Goal: Information Seeking & Learning: Learn about a topic

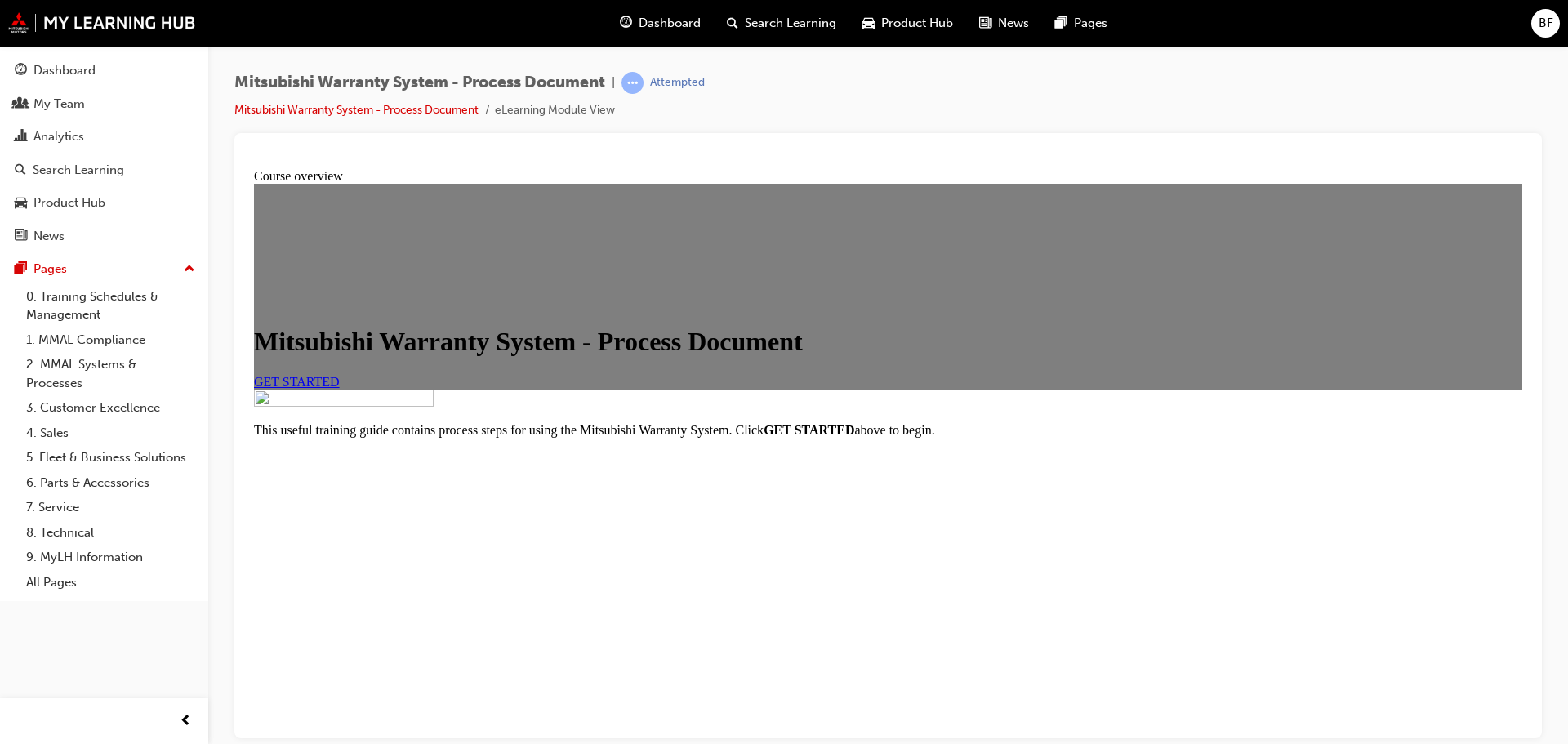
click at [340, 388] on span "GET STARTED" at bounding box center [297, 380] width 86 height 14
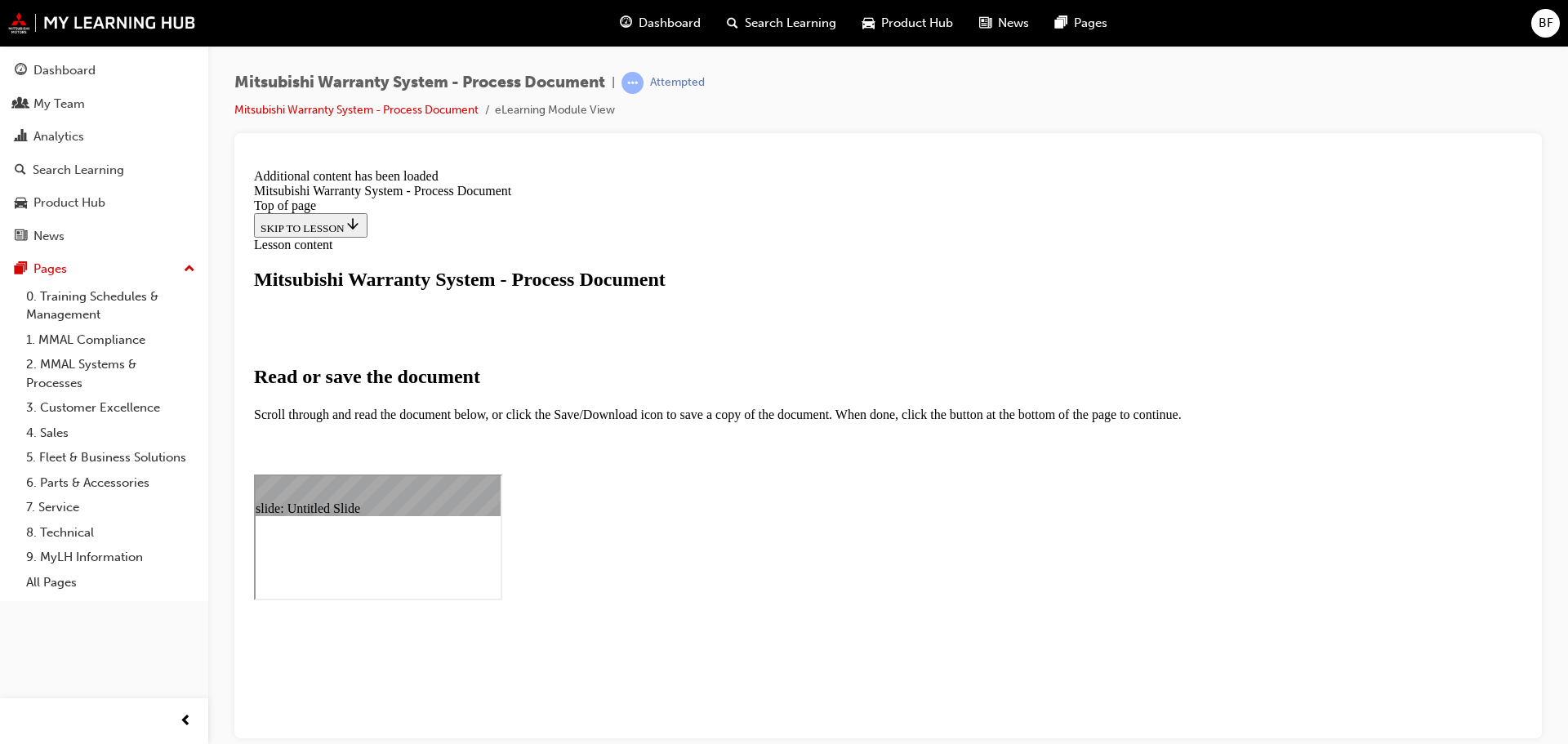
scroll to position [768, 0]
select select "auto"
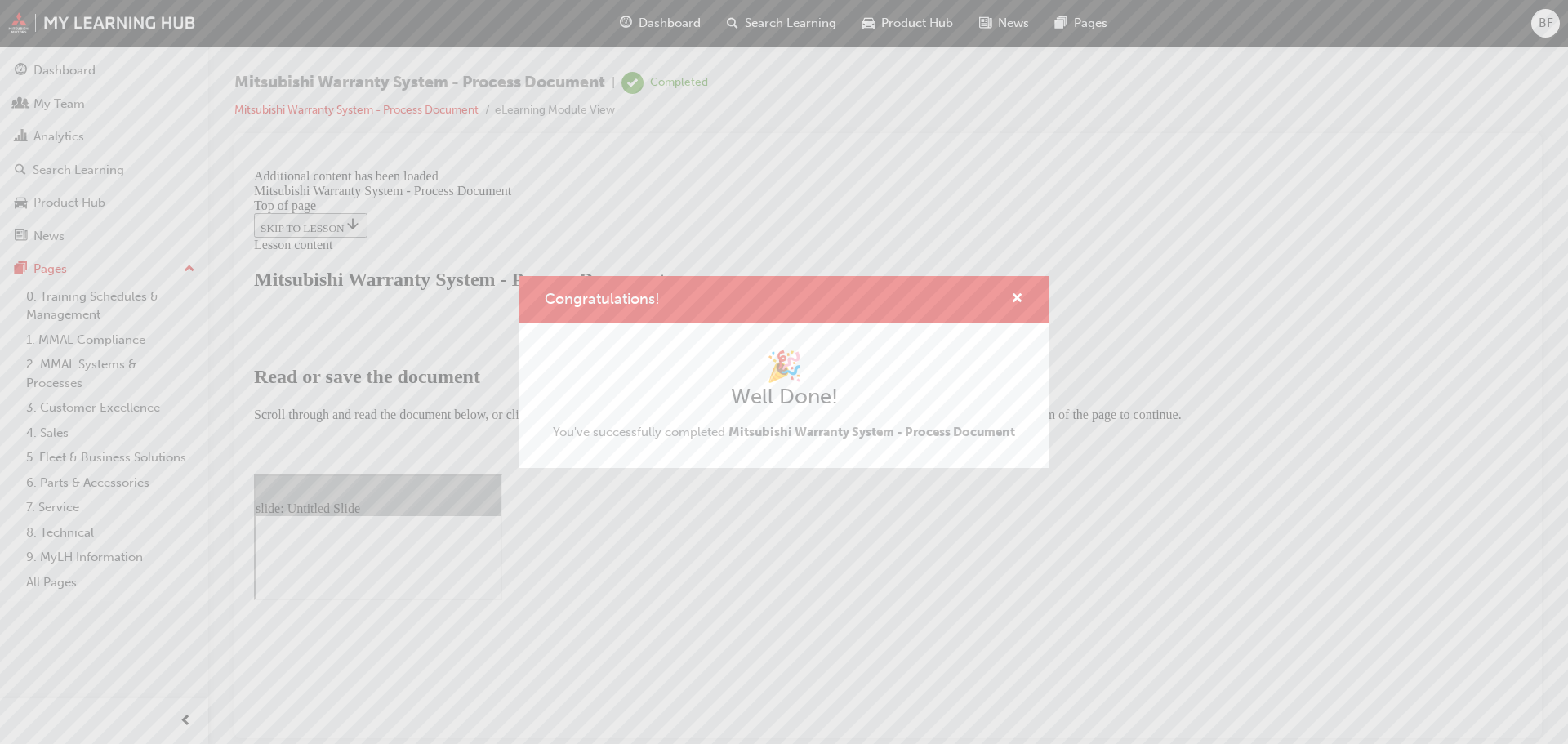
scroll to position [360, 0]
click at [1011, 292] on span "cross-icon" at bounding box center [1018, 299] width 13 height 15
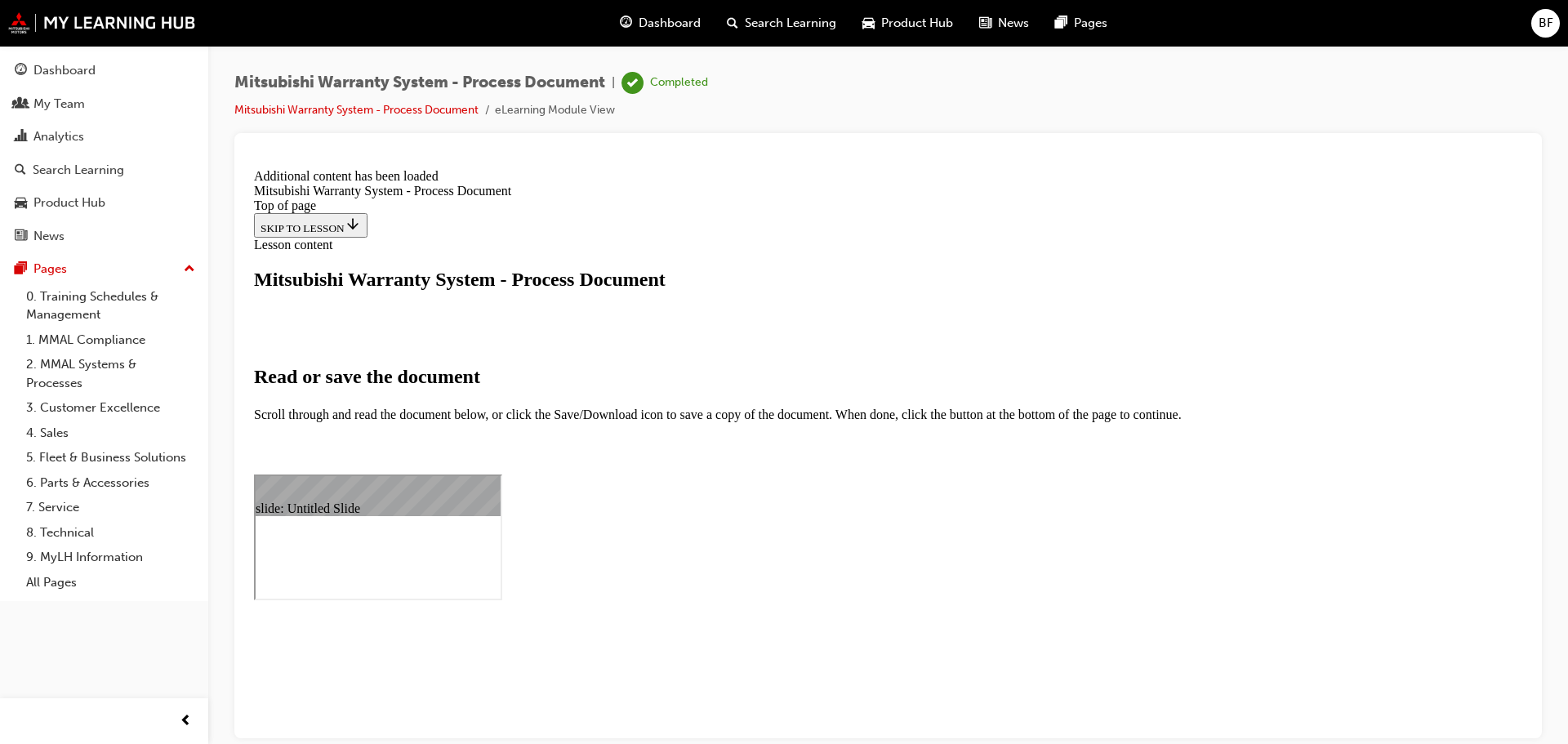
scroll to position [5318, 0]
type input "16"
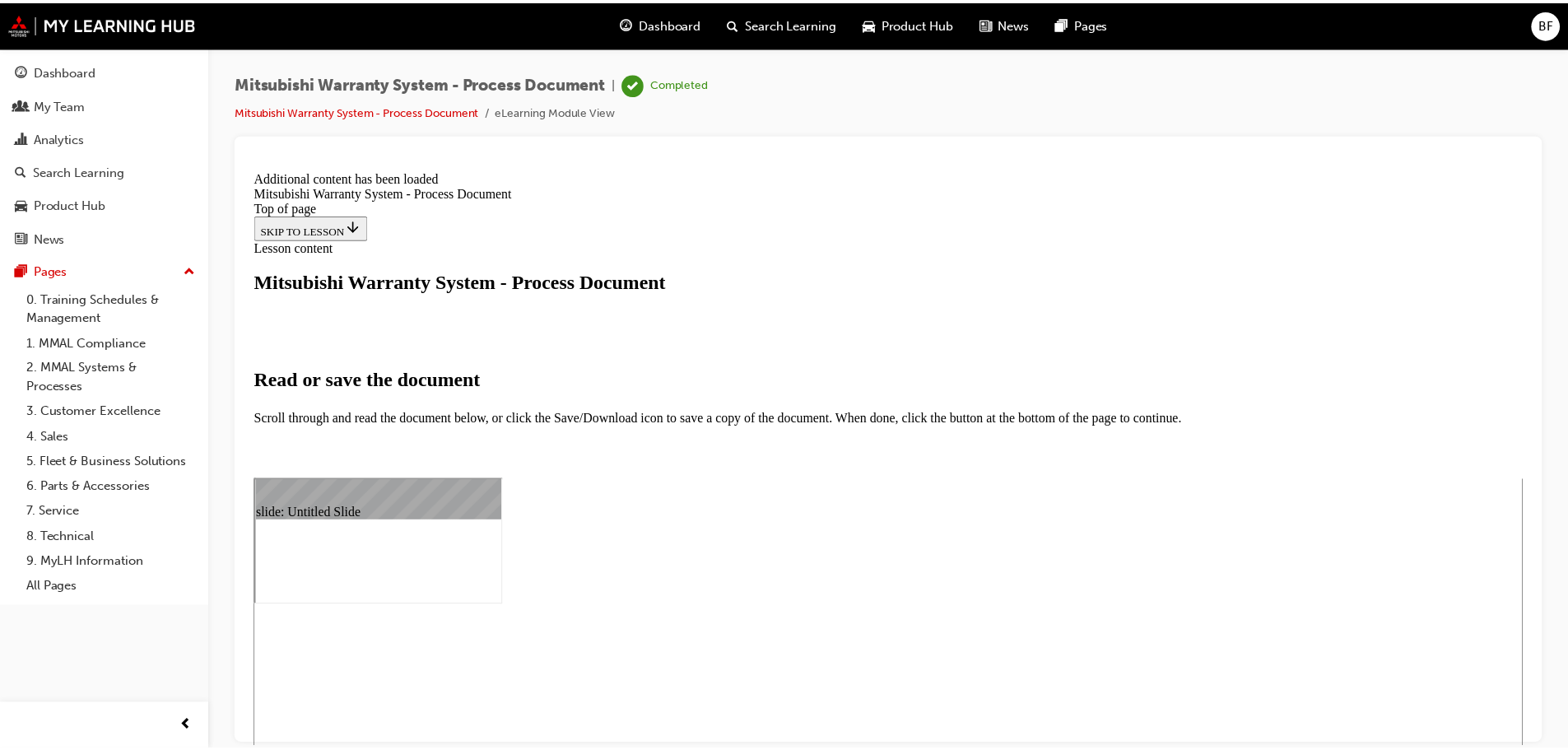
scroll to position [775, 0]
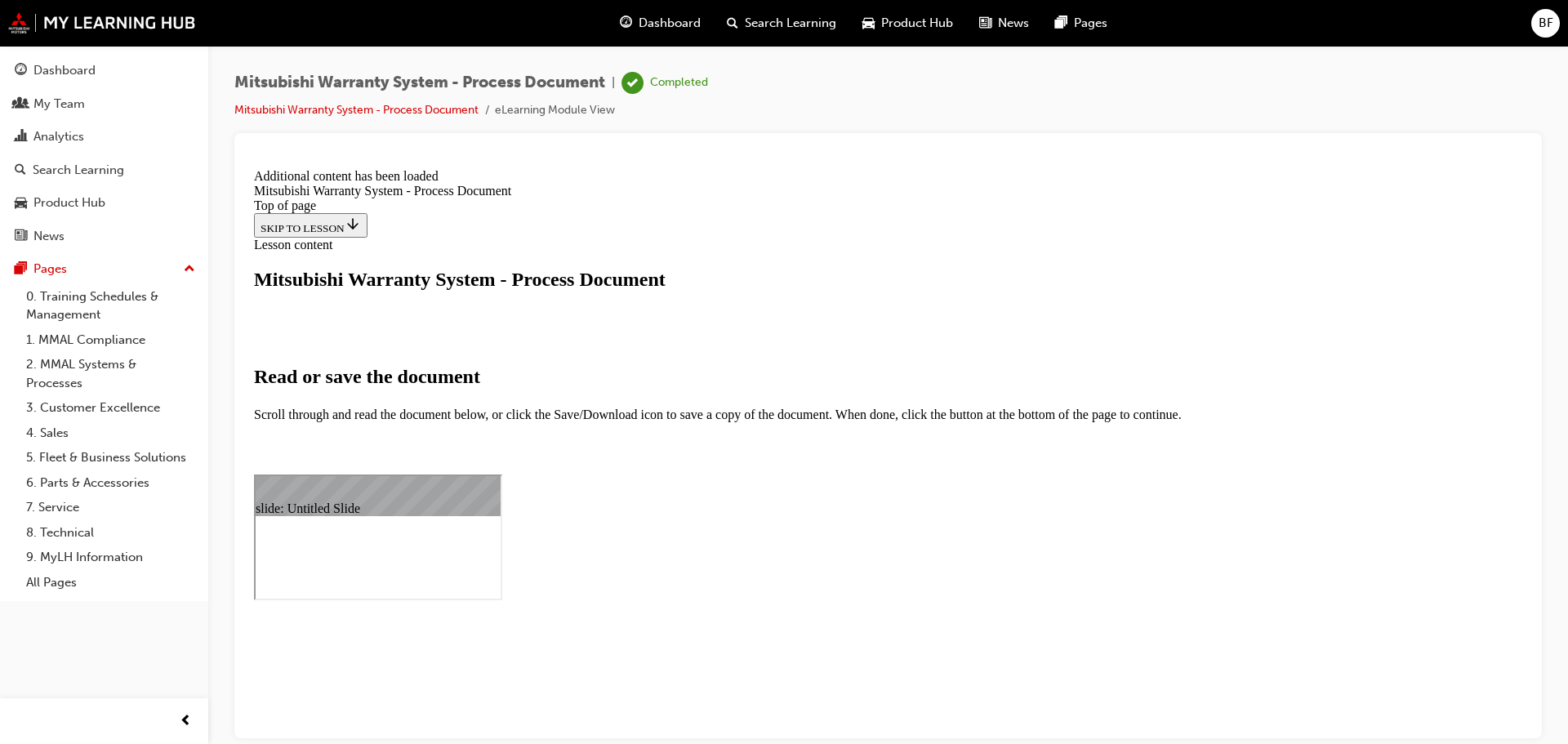
click at [93, 66] on div "Dashboard" at bounding box center [64, 71] width 62 height 19
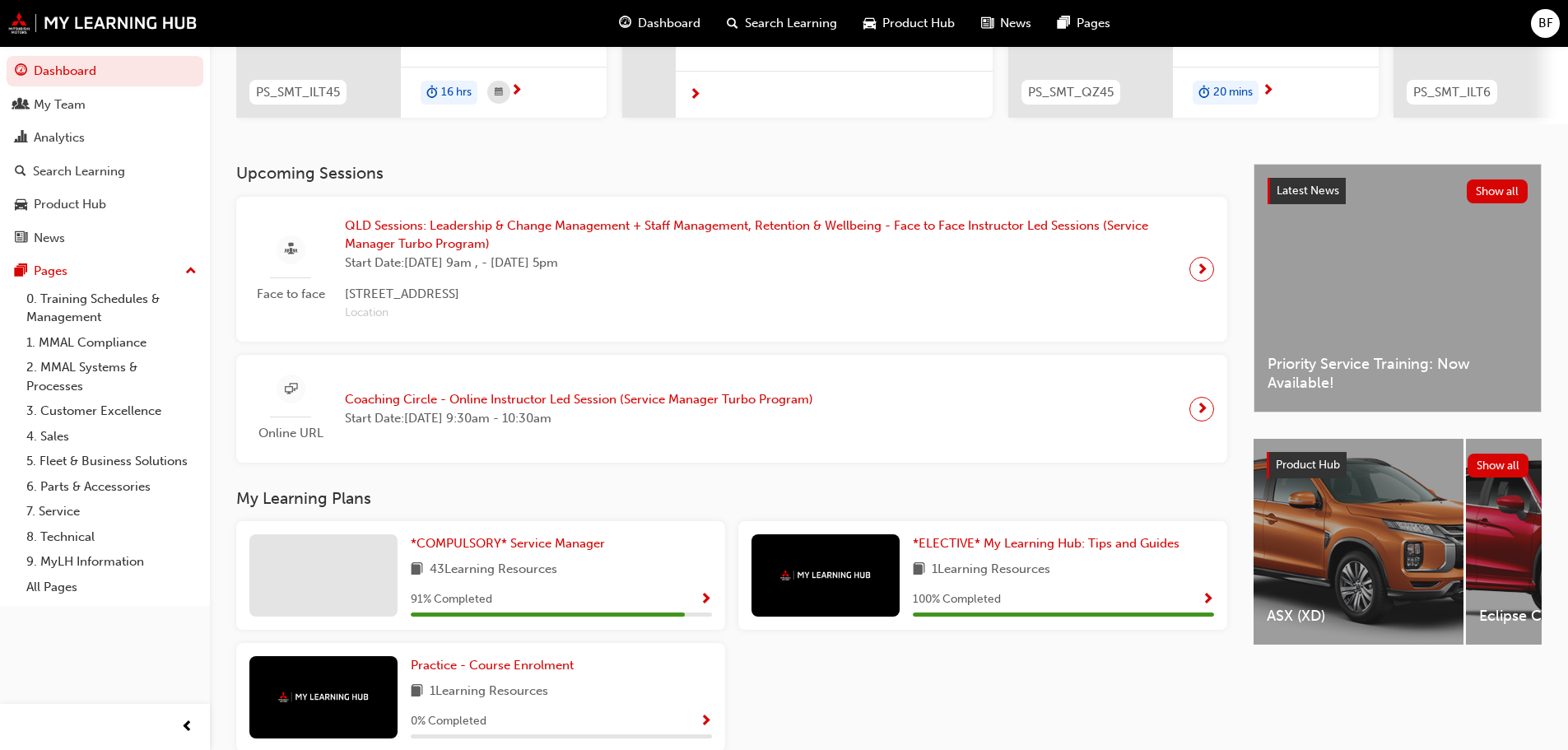
scroll to position [344, 0]
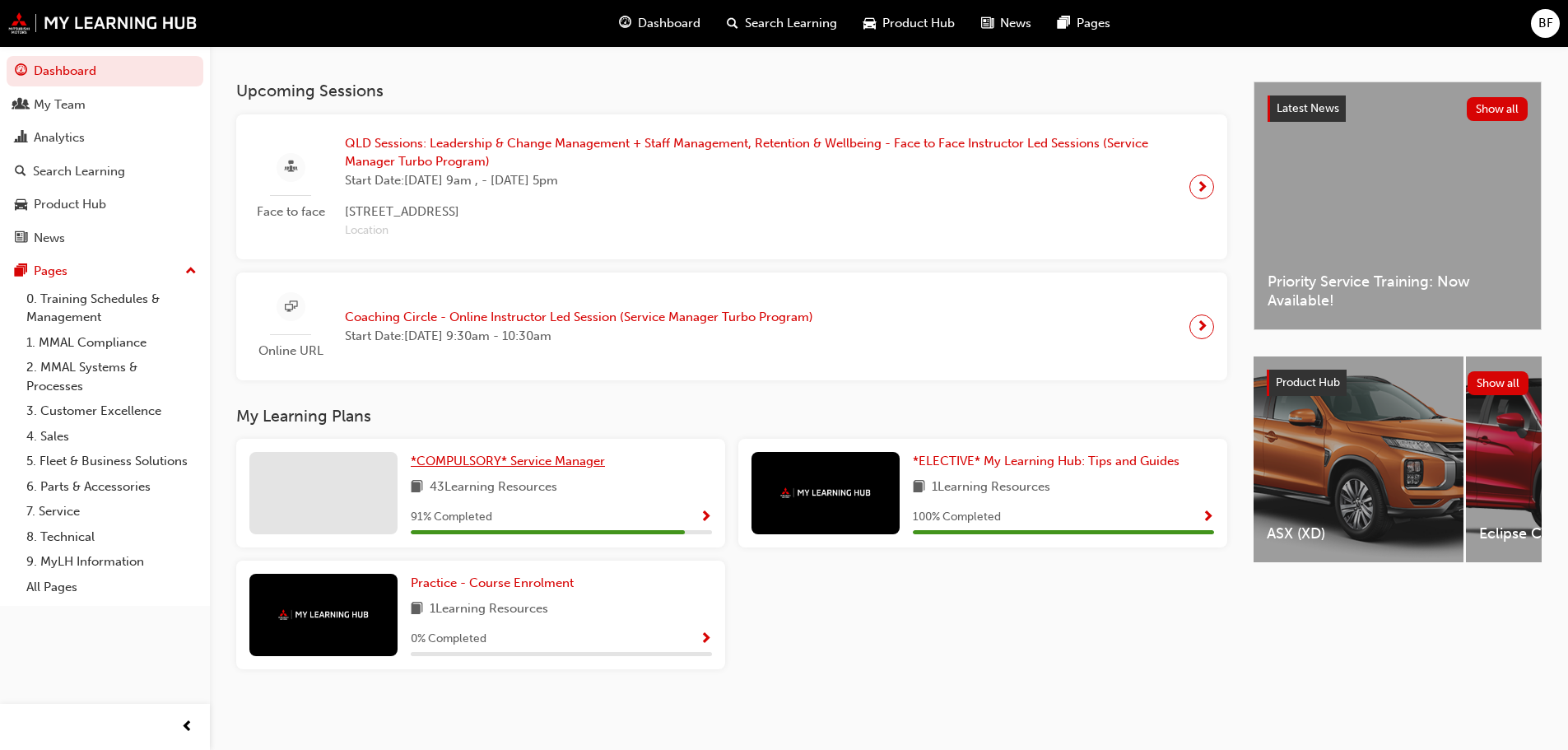
click at [502, 461] on span "*COMPULSORY* Service Manager" at bounding box center [507, 461] width 194 height 15
